Goal: Use online tool/utility: Utilize a website feature to perform a specific function

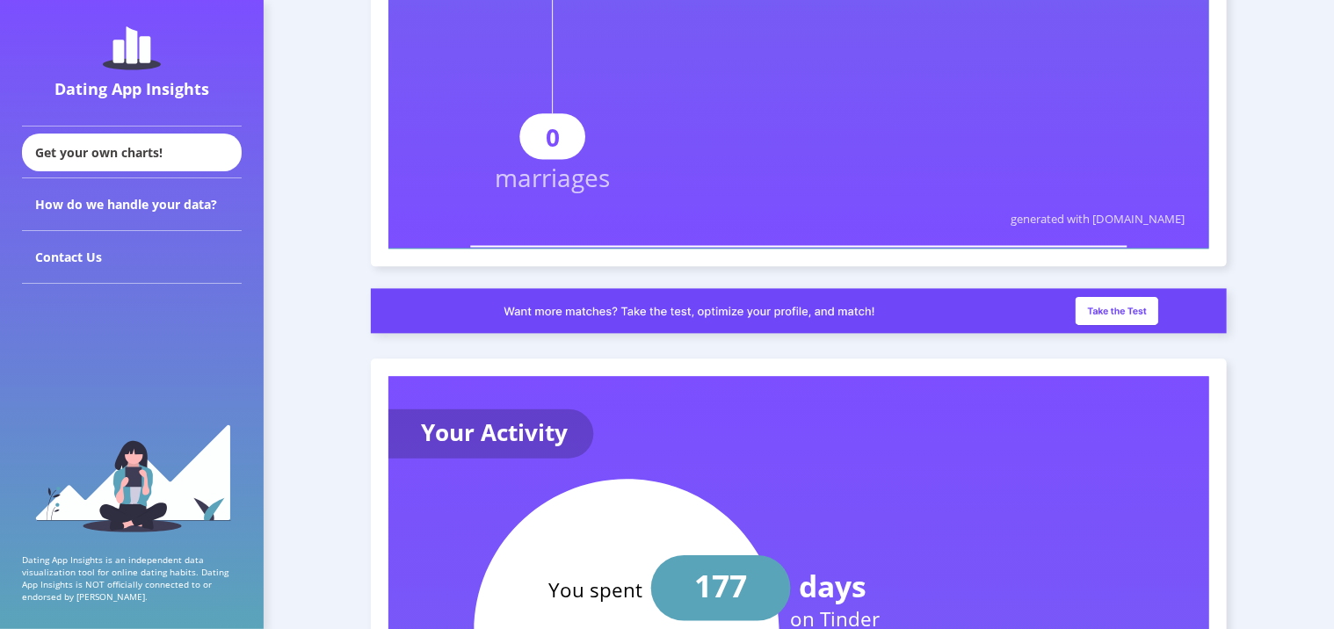
scroll to position [1582, 0]
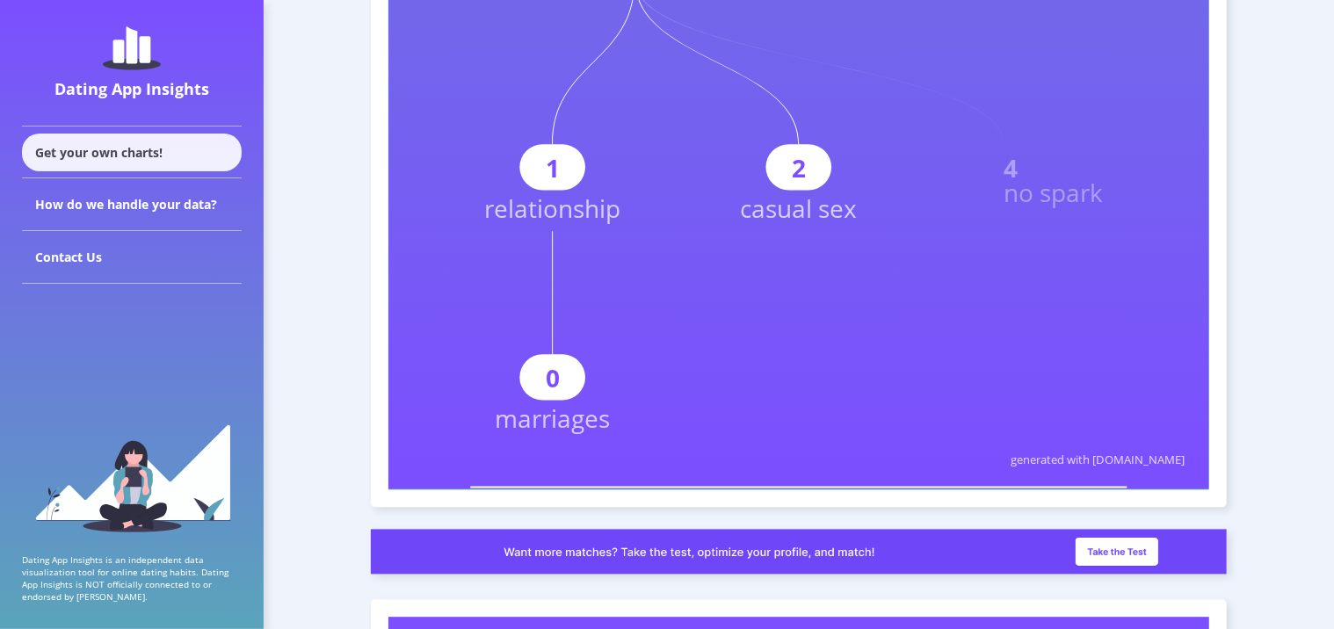
click at [173, 157] on div "Get your own charts!" at bounding box center [132, 153] width 220 height 38
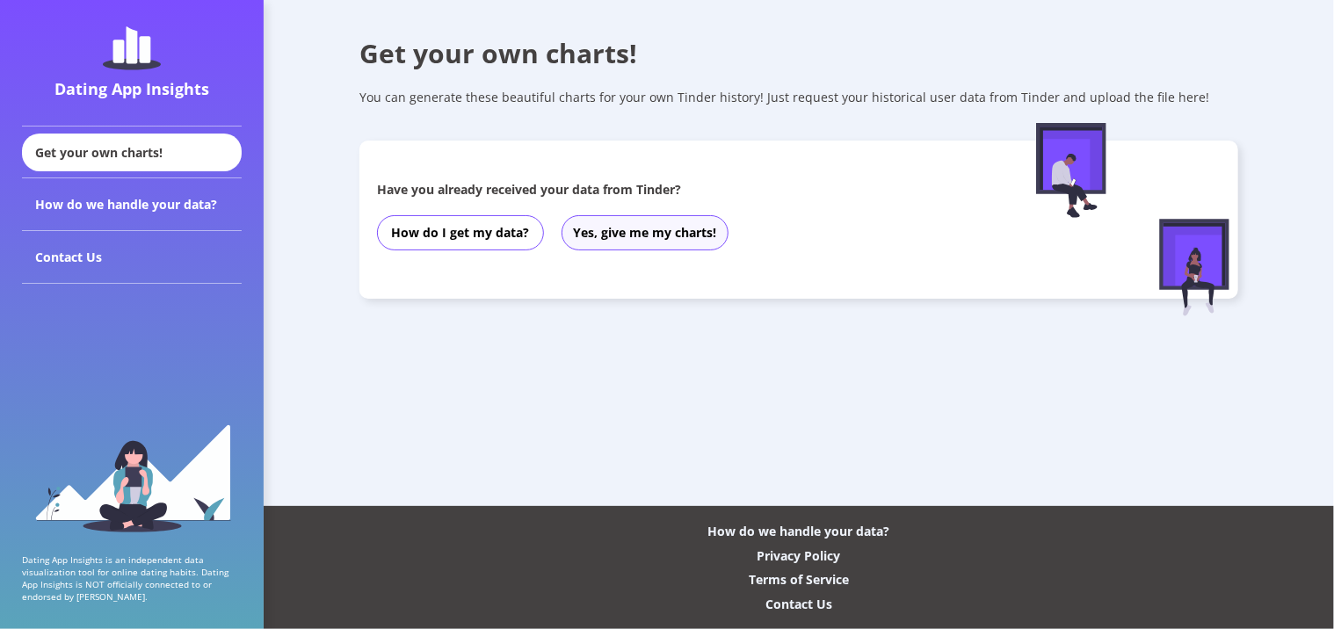
click at [606, 230] on button "Yes, give me my charts!" at bounding box center [645, 232] width 167 height 35
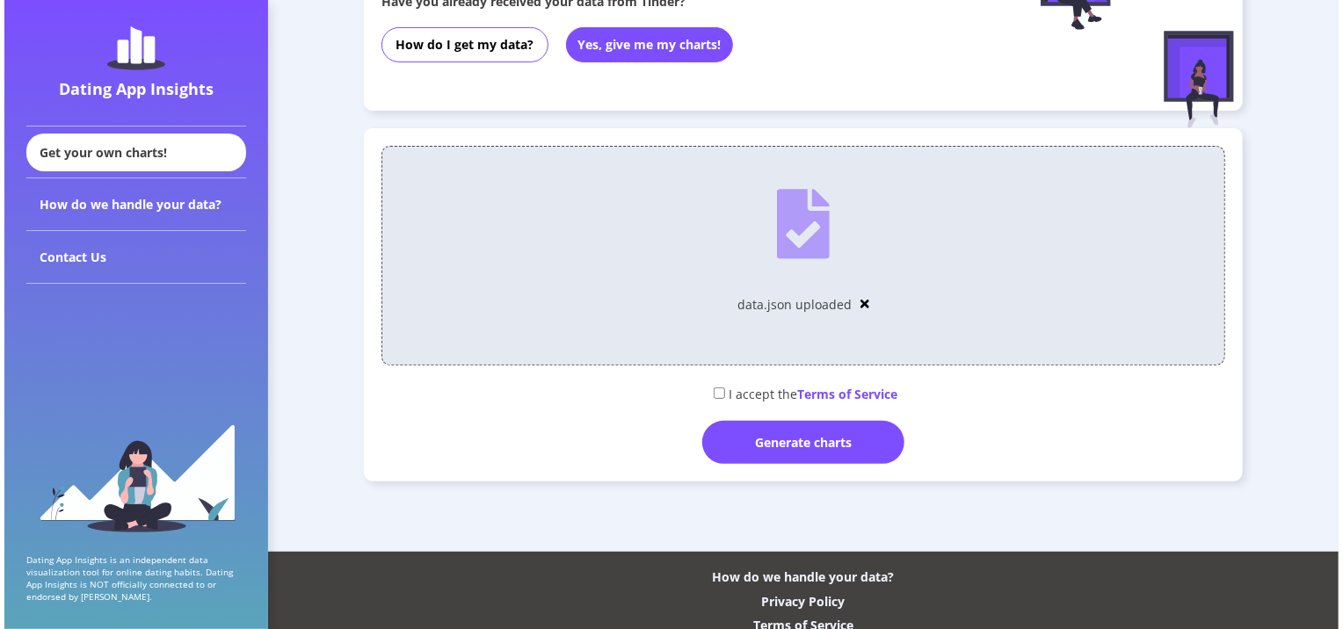
scroll to position [234, 0]
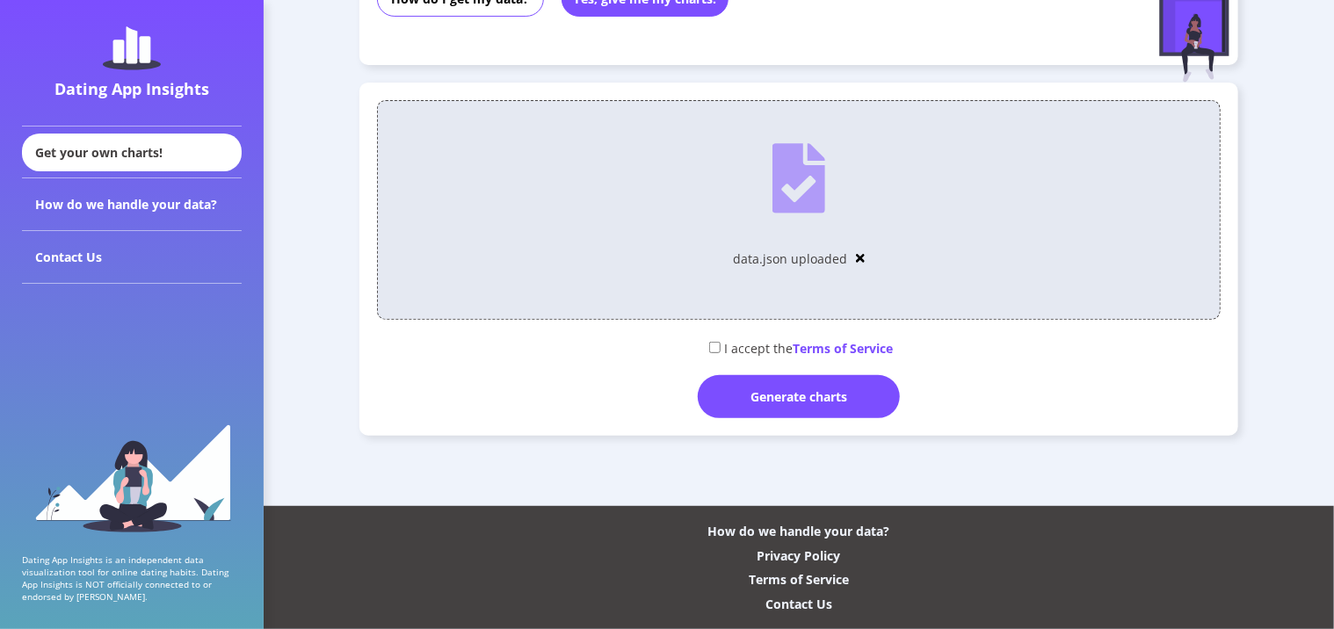
click at [715, 345] on input "checkbox" at bounding box center [714, 347] width 11 height 11
checkbox input "true"
click at [831, 356] on div "I accept the Terms of Service" at bounding box center [799, 347] width 844 height 29
click at [836, 352] on span "Terms of Service" at bounding box center [844, 348] width 100 height 17
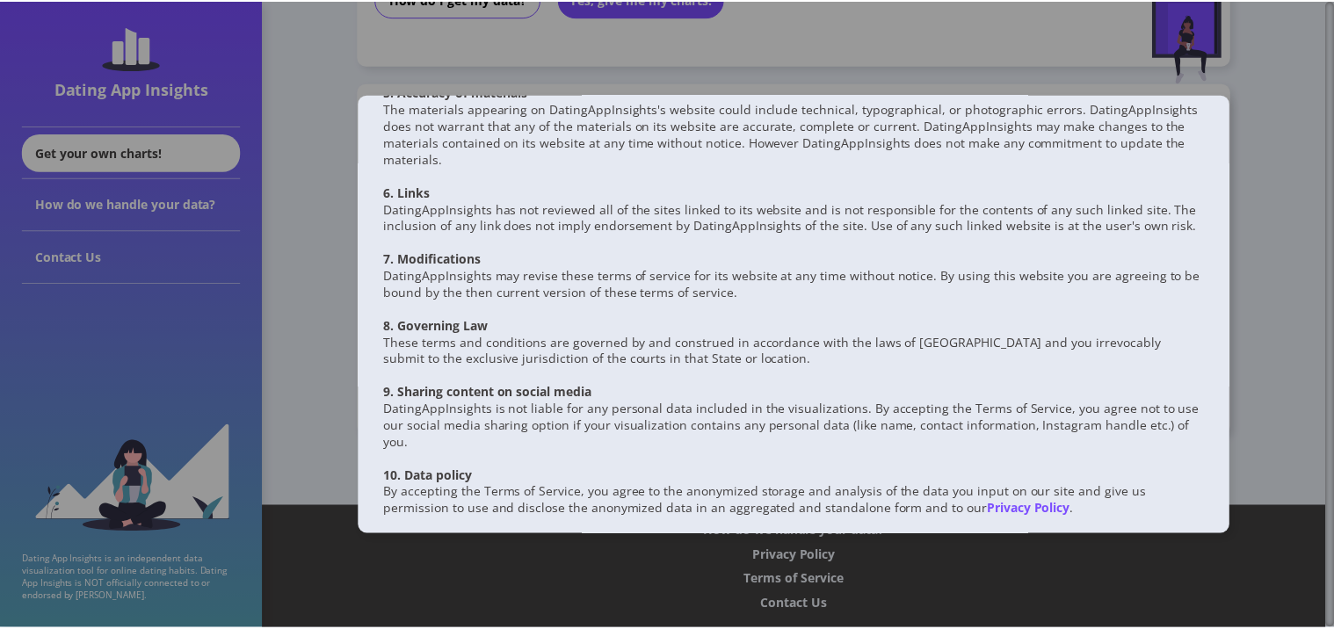
scroll to position [626, 0]
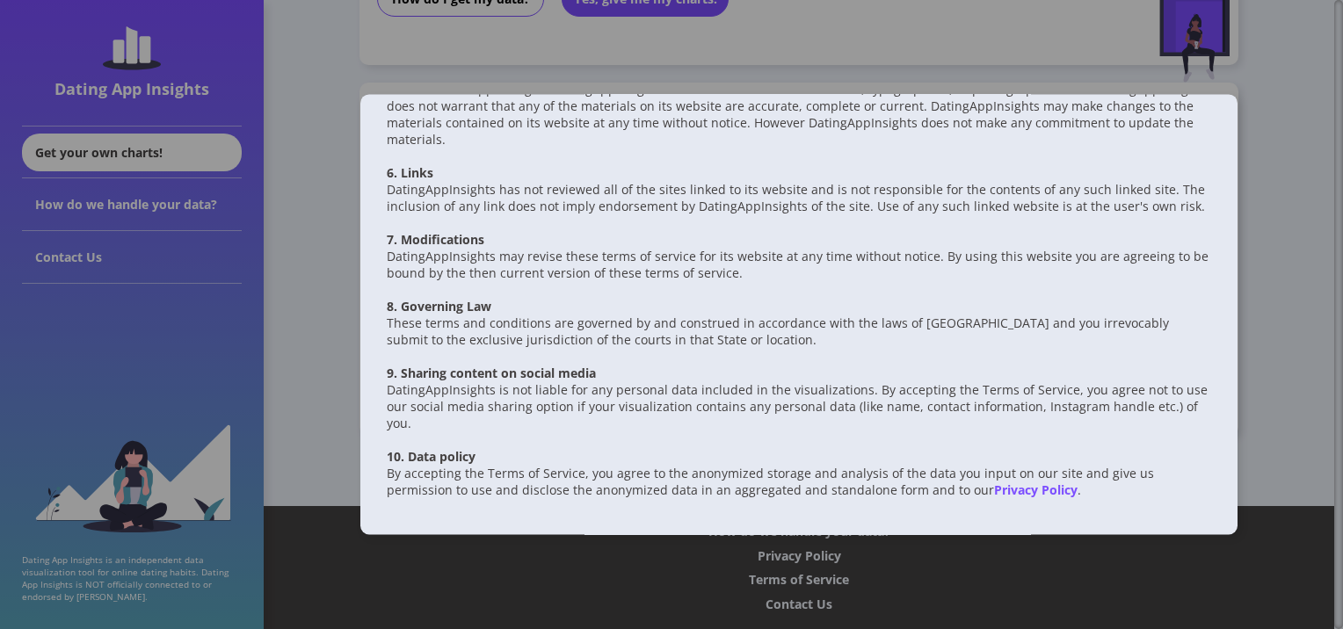
click at [1307, 345] on div at bounding box center [671, 314] width 1343 height 629
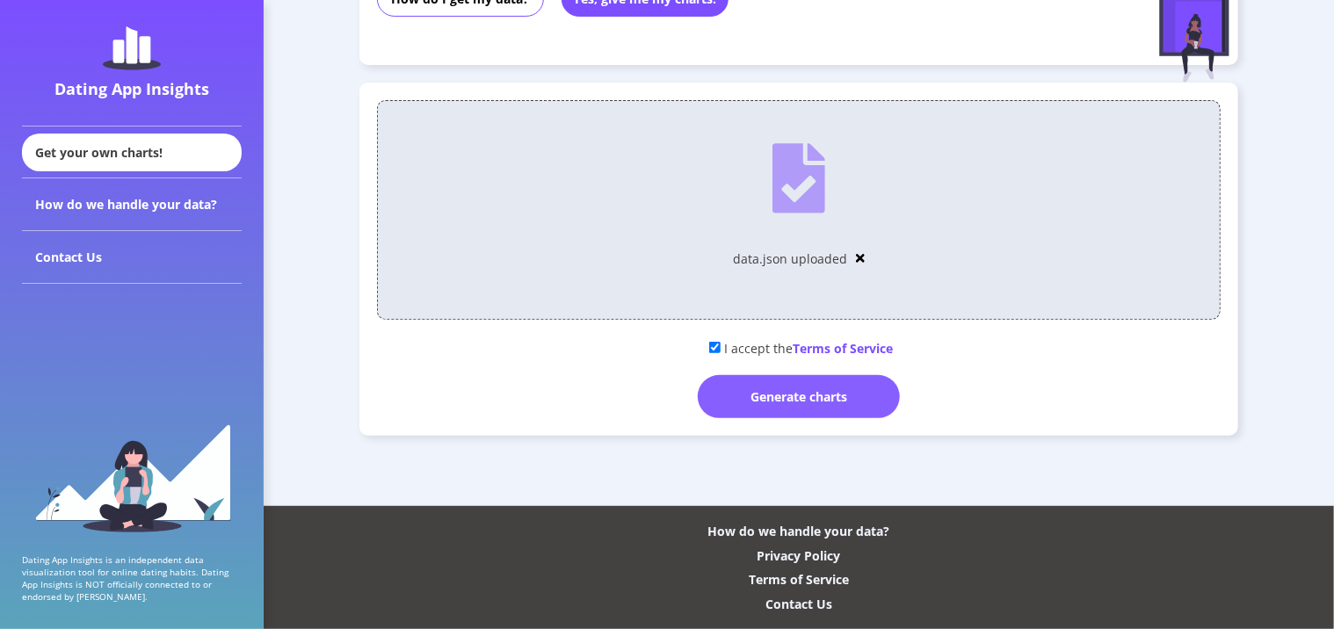
click at [802, 401] on div "Generate charts" at bounding box center [799, 396] width 202 height 43
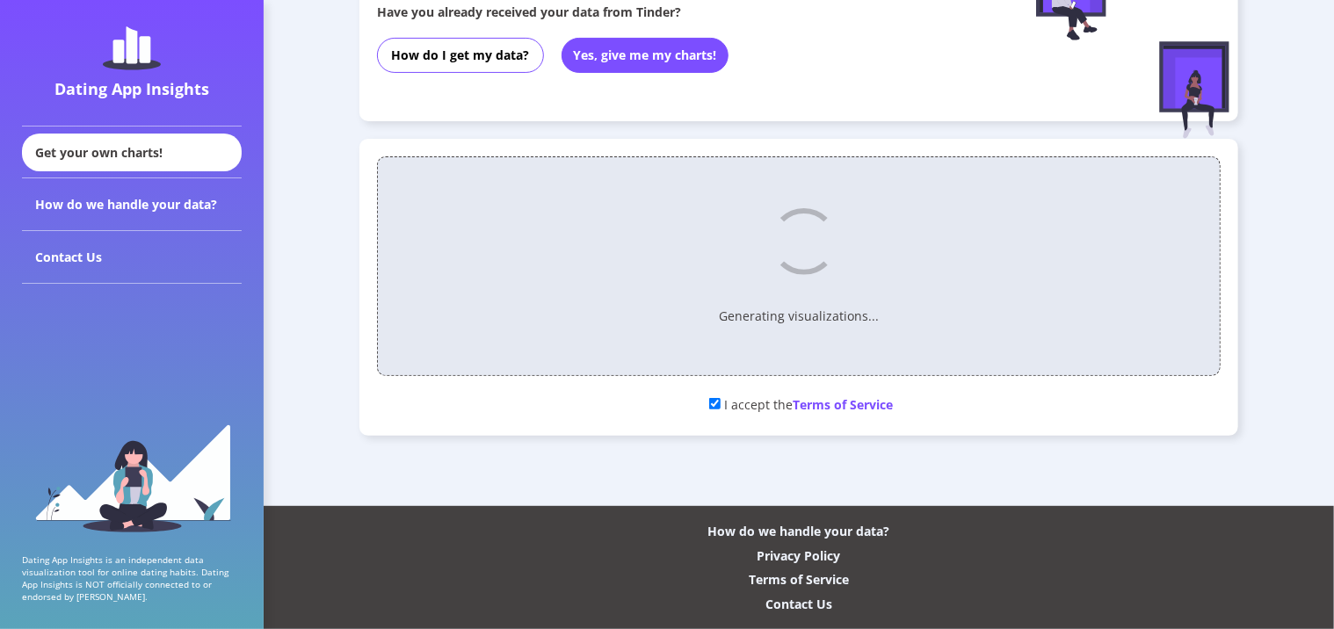
scroll to position [178, 0]
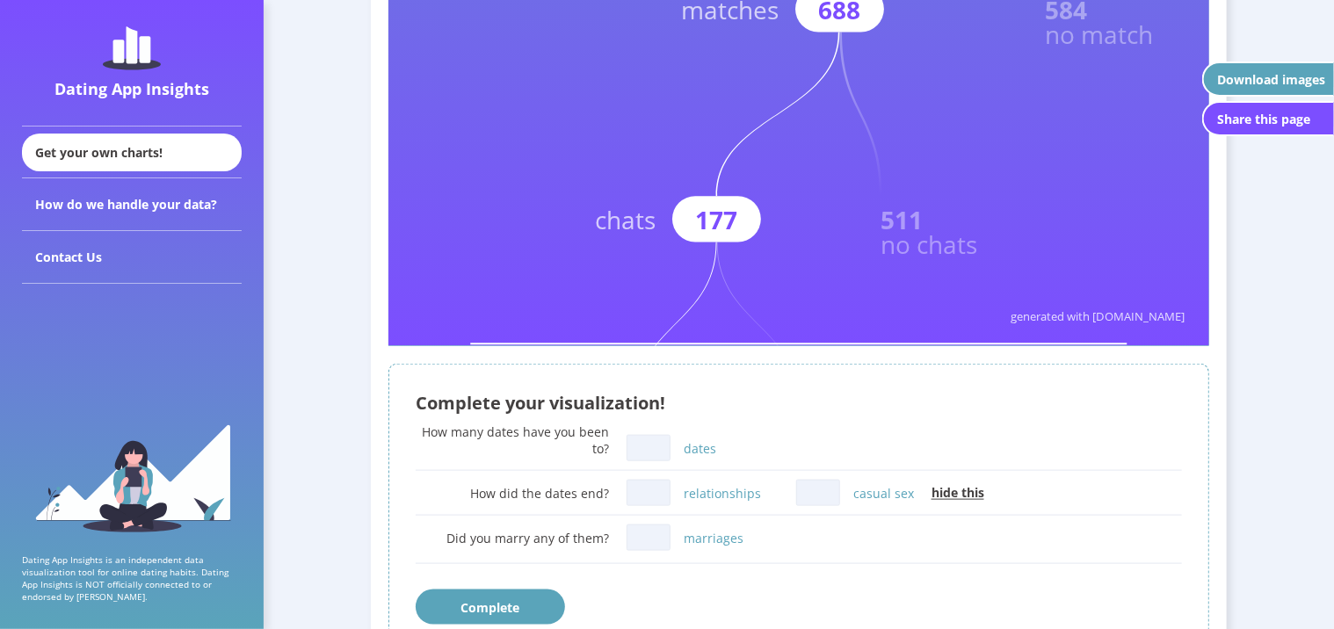
scroll to position [791, 0]
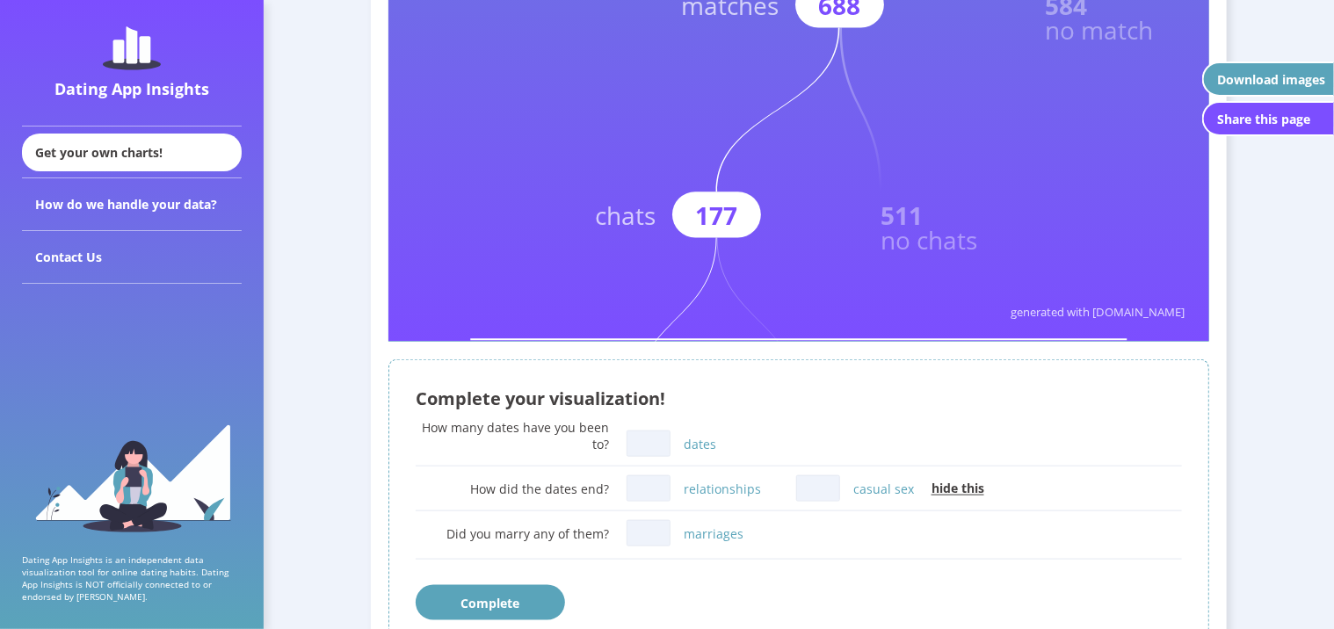
click at [648, 443] on input "dates" at bounding box center [649, 444] width 44 height 26
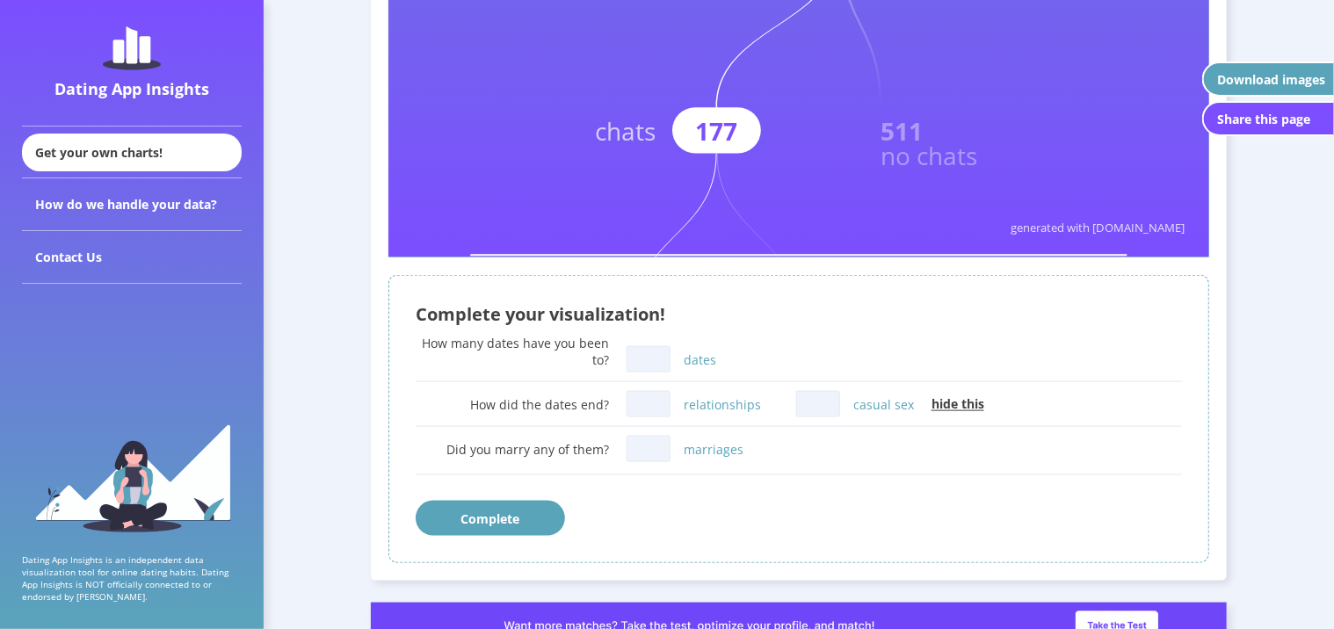
scroll to position [879, 0]
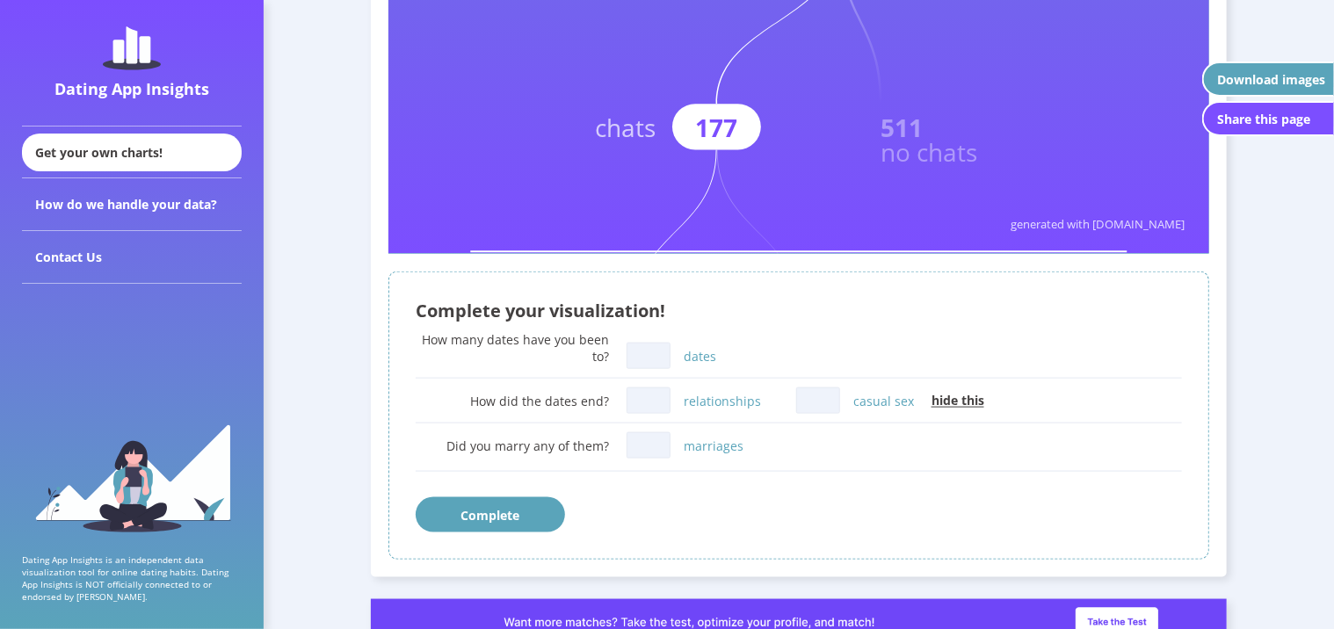
click at [524, 519] on button "Complete" at bounding box center [490, 514] width 149 height 35
click at [643, 362] on input "dates" at bounding box center [649, 356] width 44 height 26
type input "10"
click at [546, 510] on button "Complete" at bounding box center [490, 514] width 149 height 35
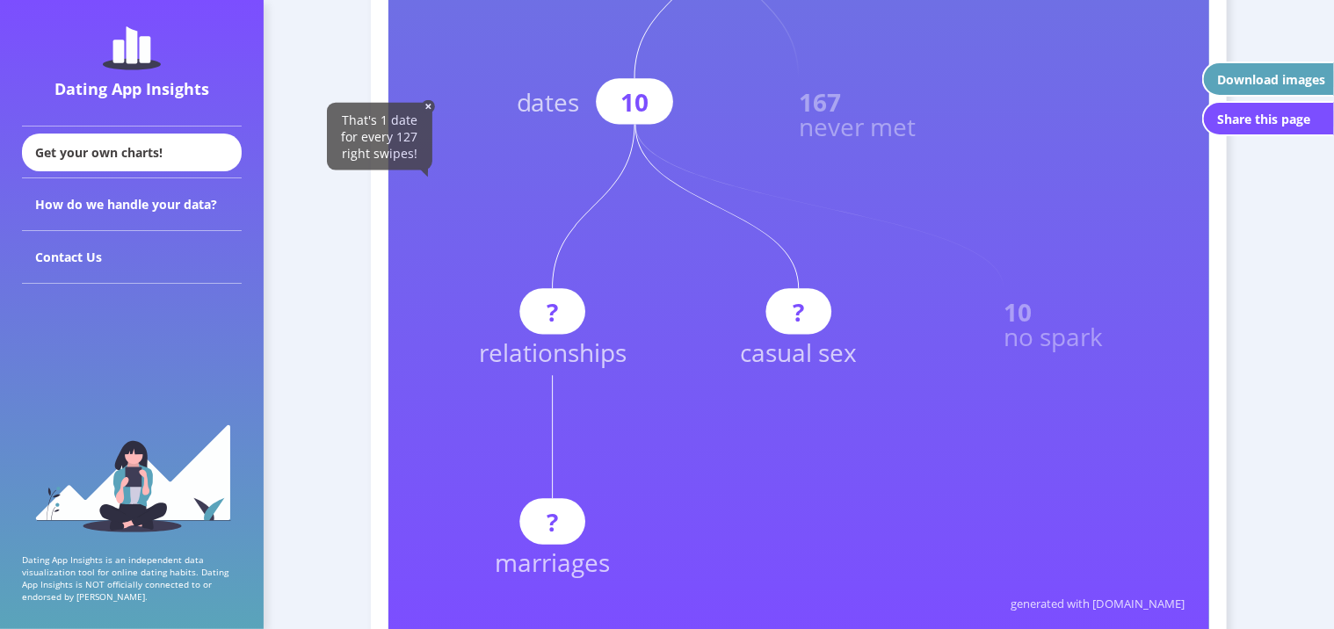
scroll to position [980, 0]
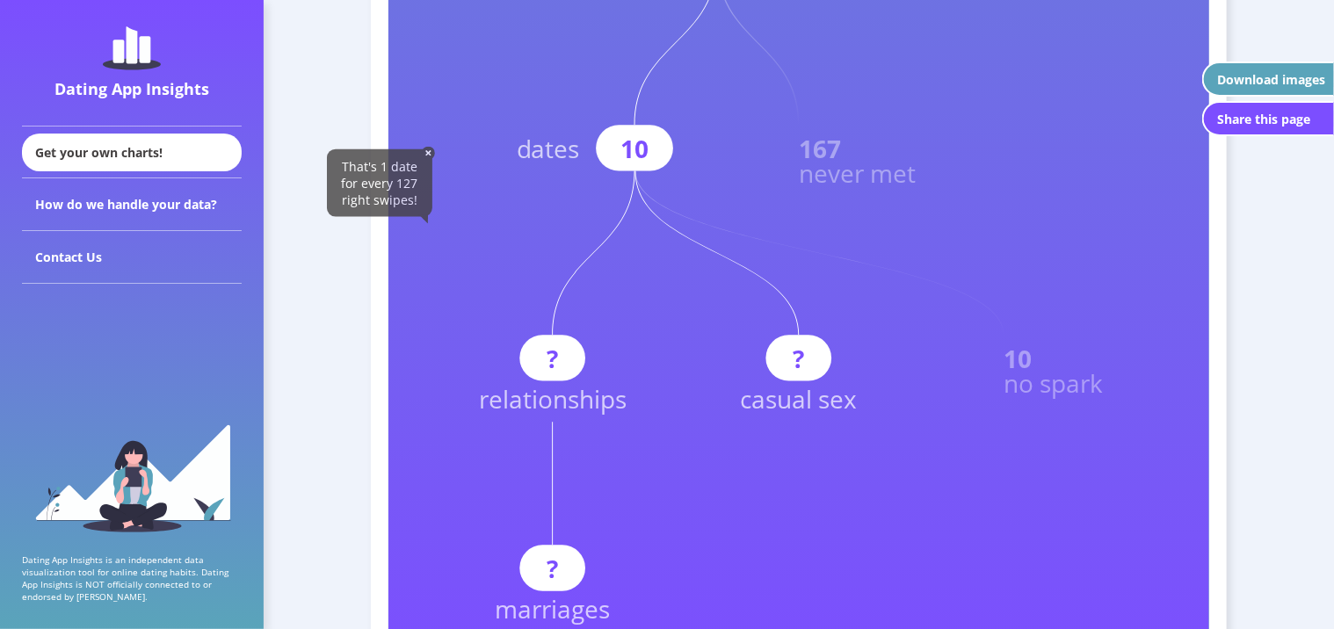
click at [819, 338] on rect at bounding box center [799, 359] width 66 height 46
click at [808, 349] on rect at bounding box center [799, 359] width 66 height 46
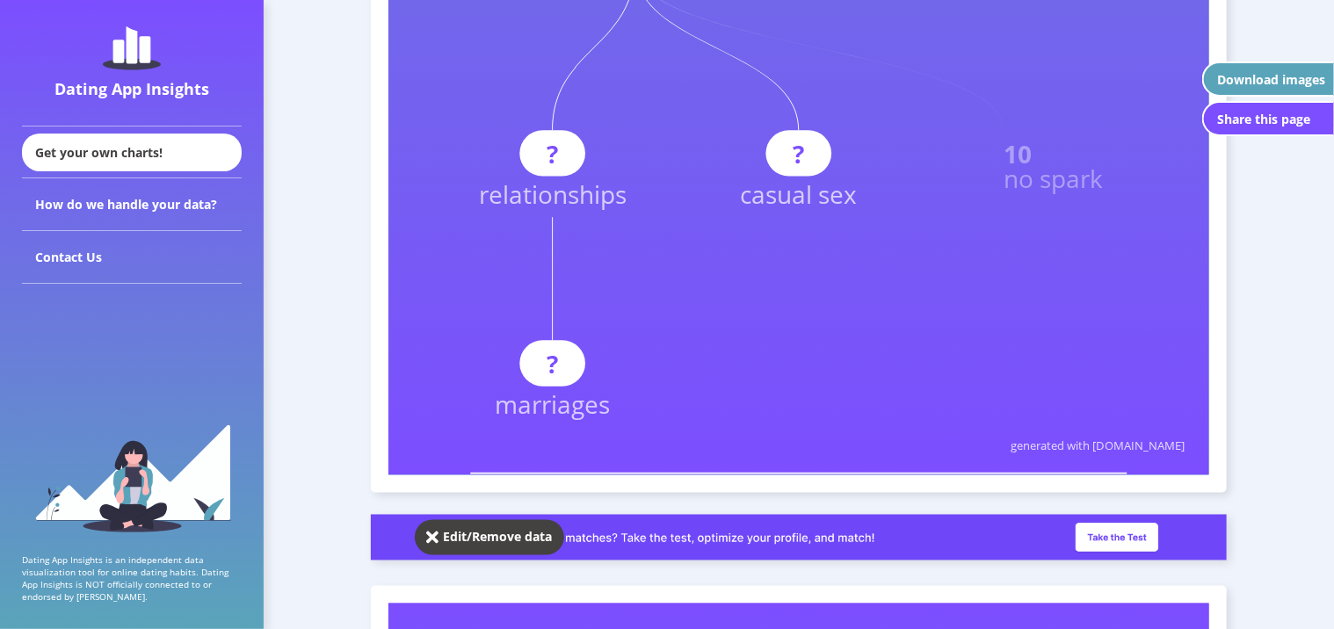
scroll to position [1318, 0]
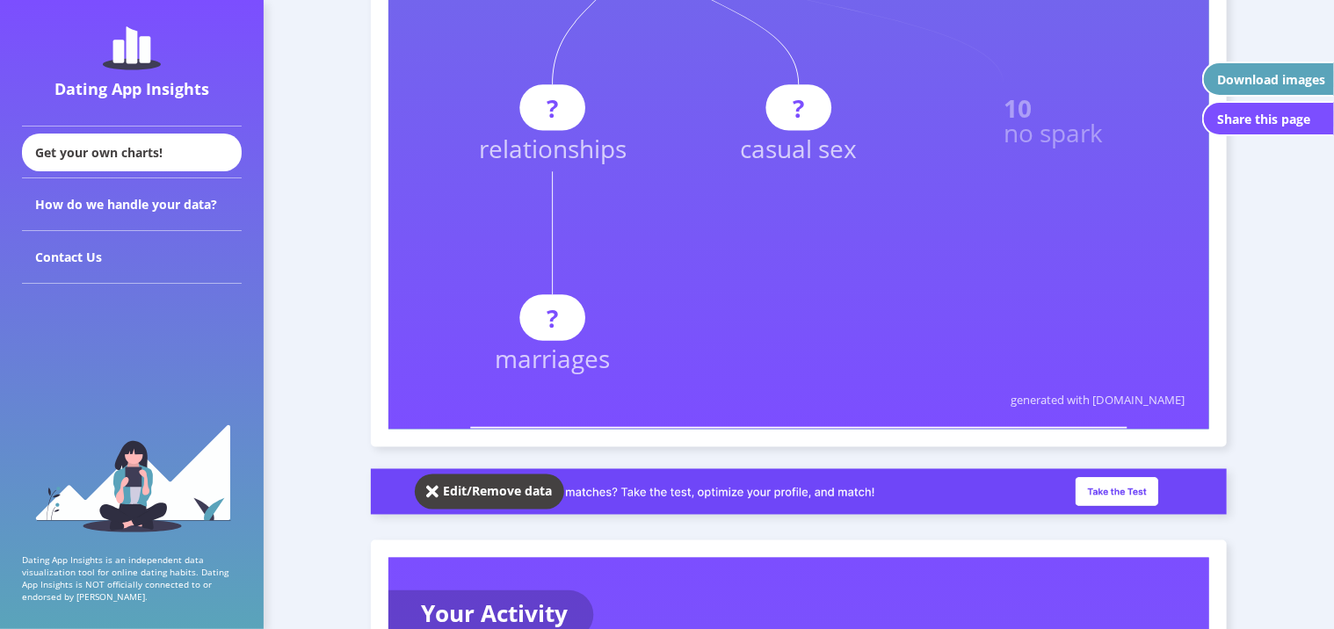
click at [558, 98] on text "?" at bounding box center [552, 107] width 11 height 33
click at [633, 498] on img at bounding box center [799, 492] width 856 height 46
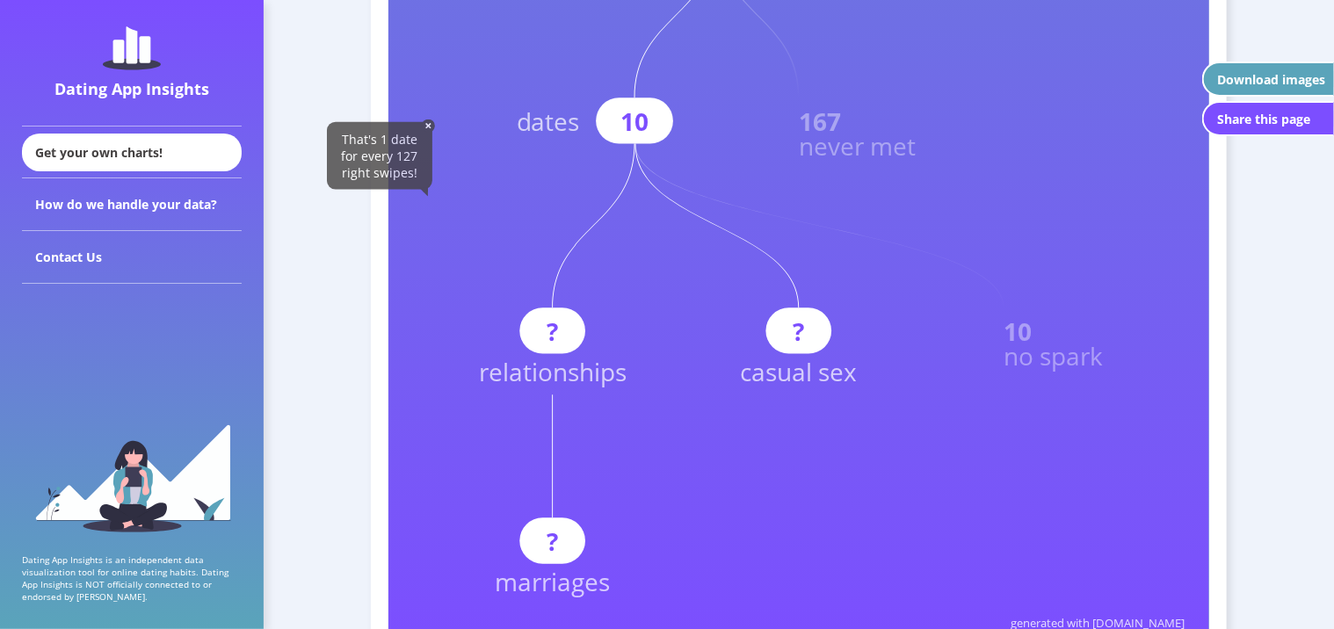
scroll to position [1143, 0]
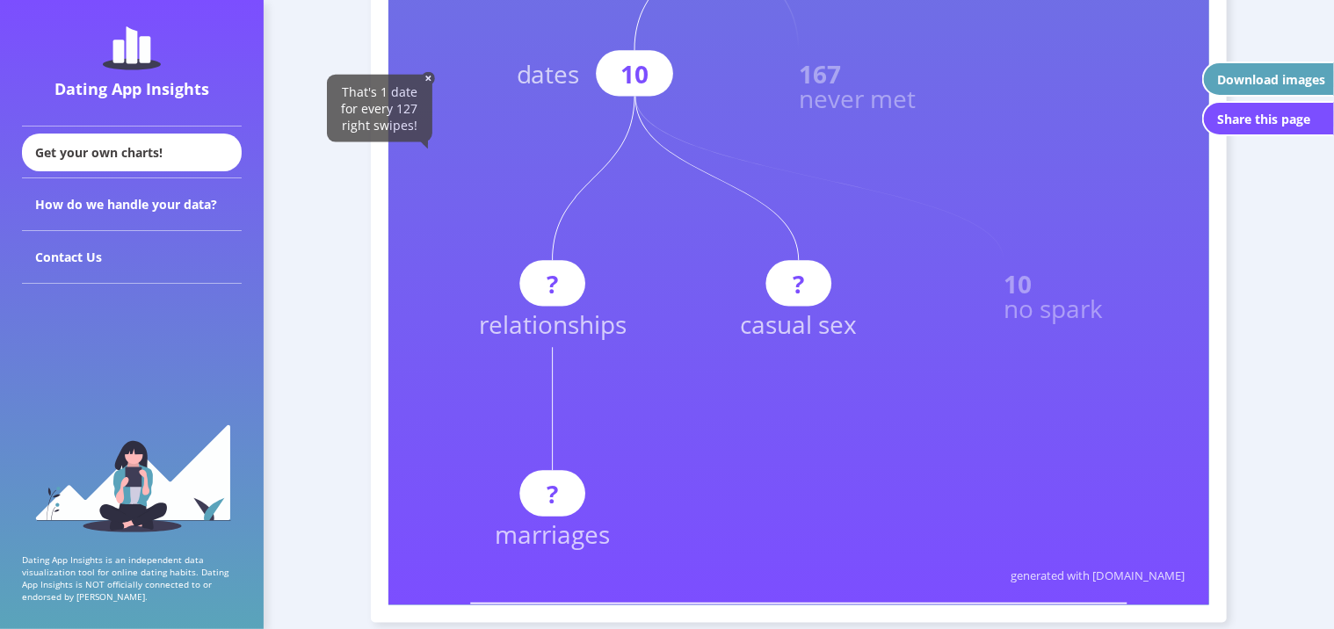
click at [823, 279] on rect at bounding box center [799, 284] width 66 height 46
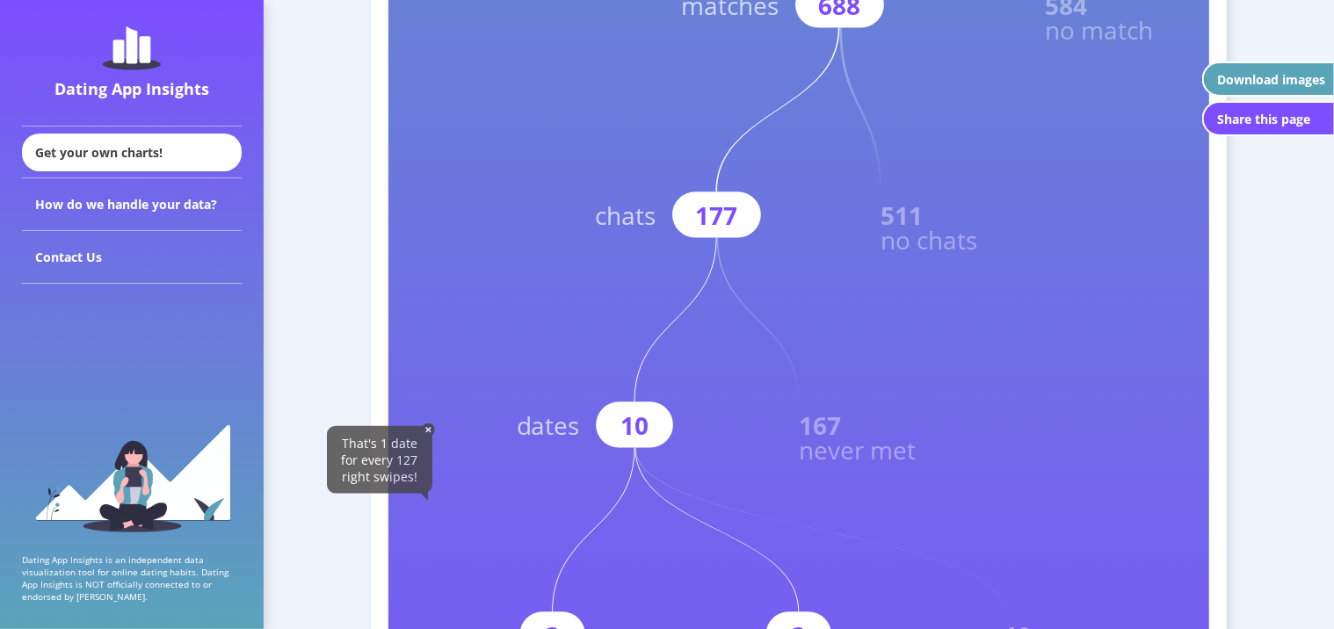
click at [643, 198] on rect at bounding box center [798, 136] width 821 height 1643
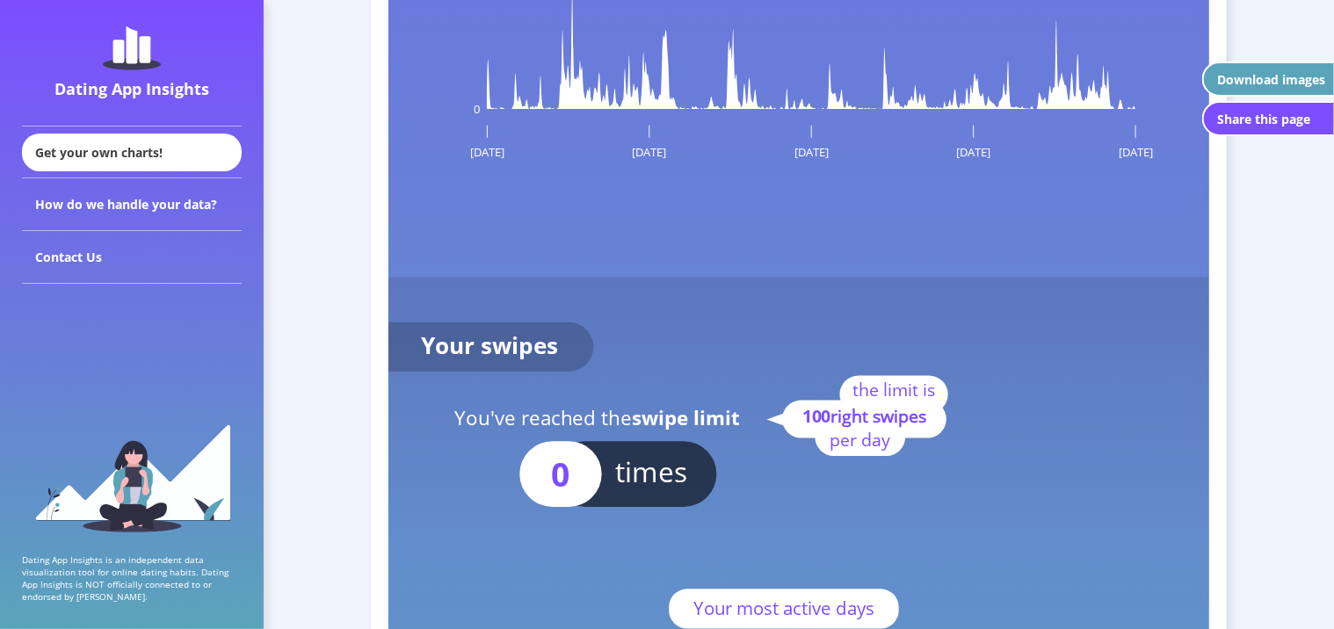
scroll to position [3076, 0]
